Goal: Find specific page/section: Find specific page/section

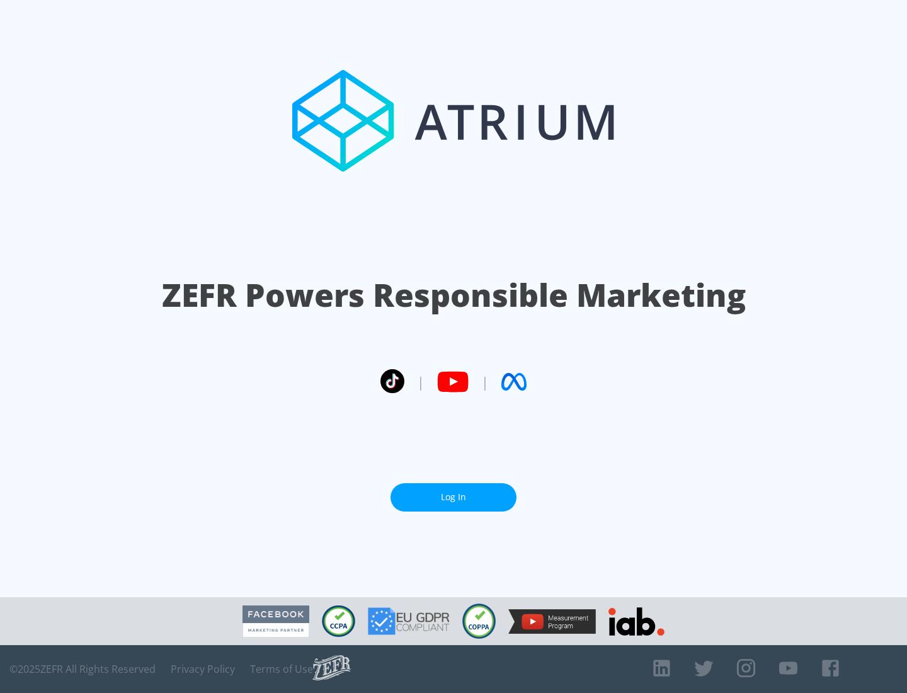
click at [453, 497] on link "Log In" at bounding box center [453, 497] width 126 height 28
